Goal: Find specific page/section: Find specific page/section

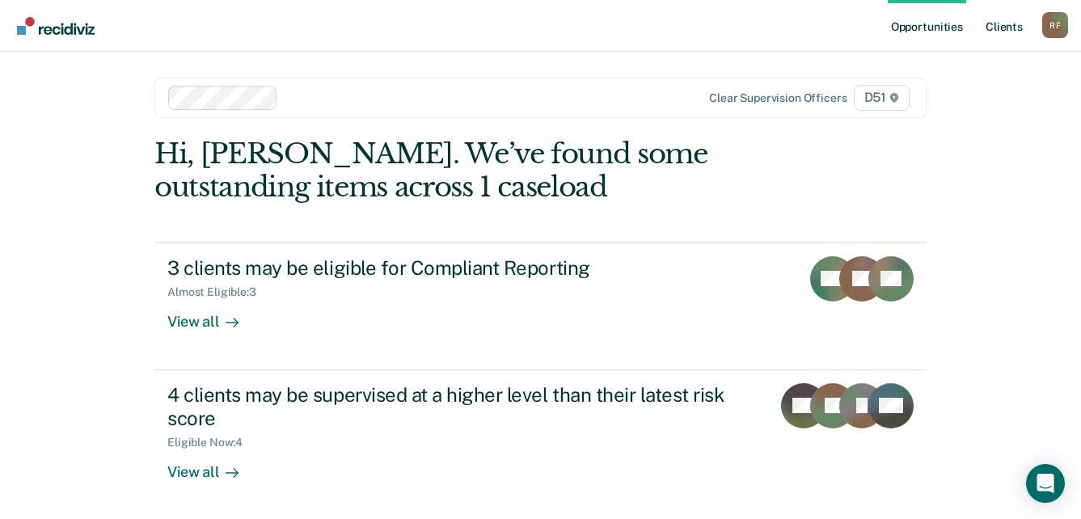
click at [1005, 29] on link "Client s" at bounding box center [1005, 26] width 44 height 52
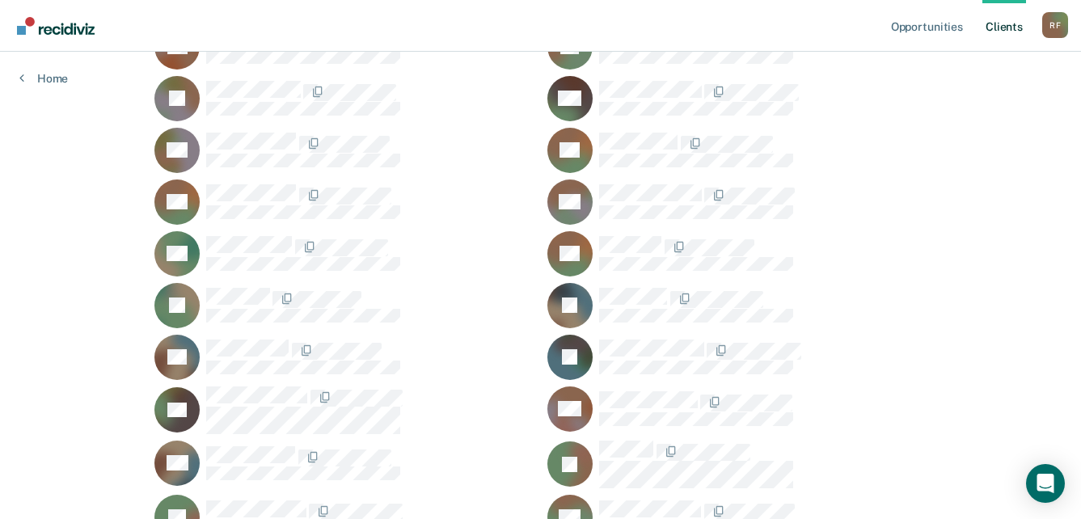
scroll to position [404, 0]
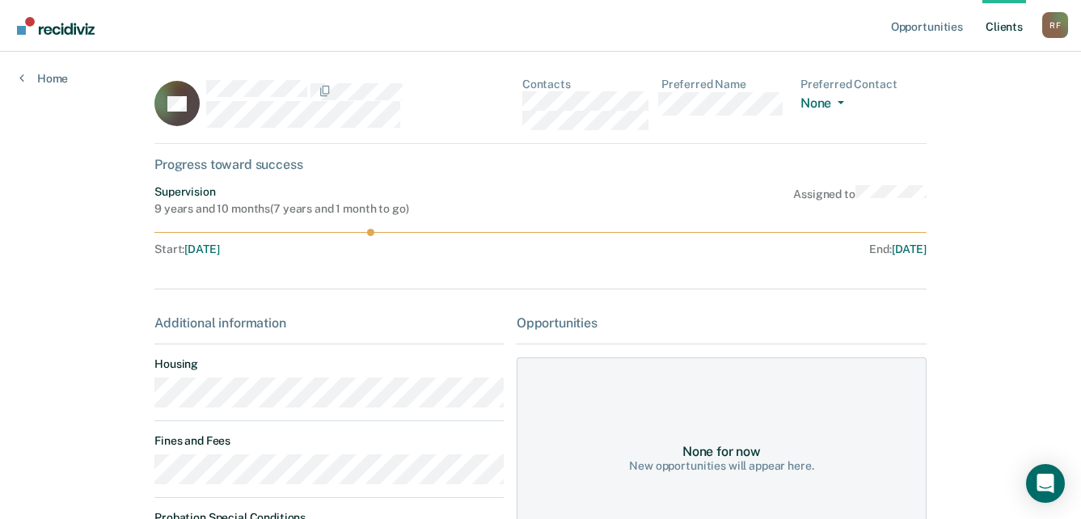
click at [146, 404] on main "AF Contacts Preferred Name Preferred Contact None Call Text Email None Progress…" at bounding box center [540, 381] width 811 height 658
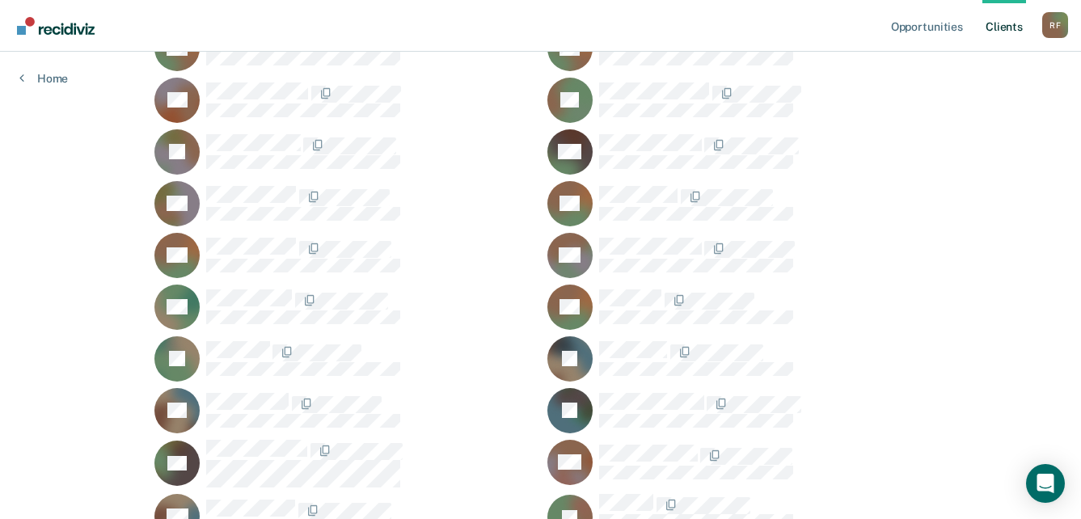
scroll to position [243, 0]
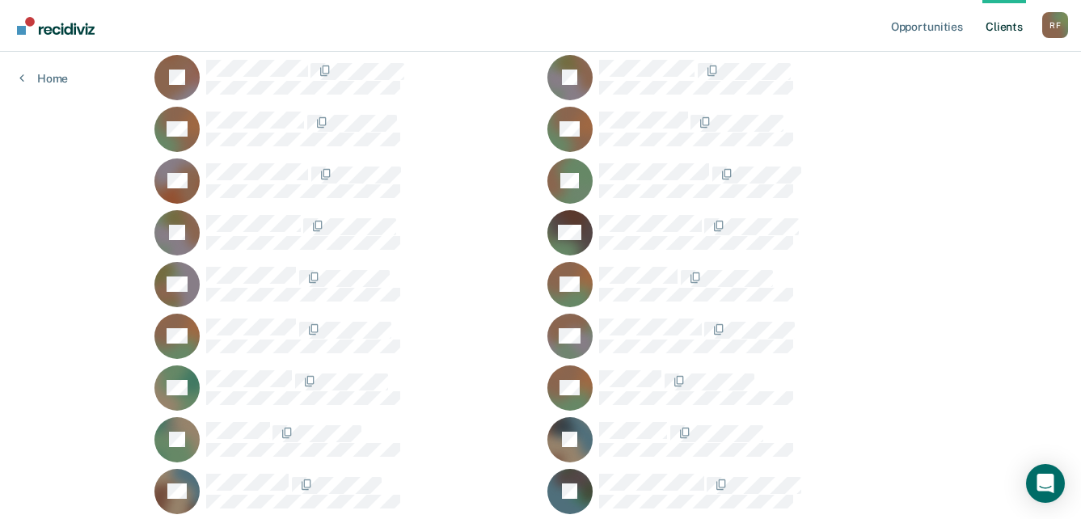
click at [1057, 25] on div "R F" at bounding box center [1055, 25] width 26 height 26
click at [969, 111] on link "Log Out" at bounding box center [990, 106] width 130 height 14
